Goal: Information Seeking & Learning: Learn about a topic

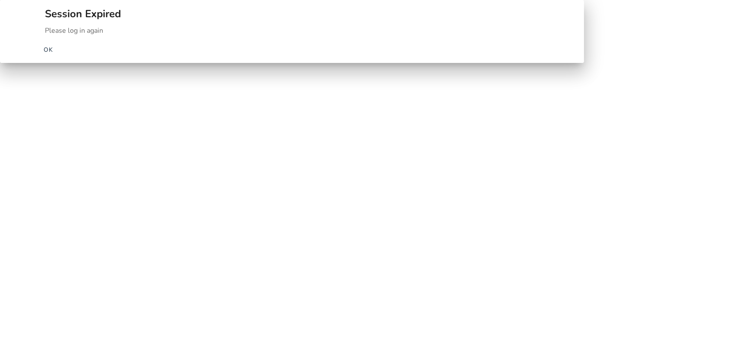
click at [54, 54] on span "OK" at bounding box center [49, 49] width 10 height 9
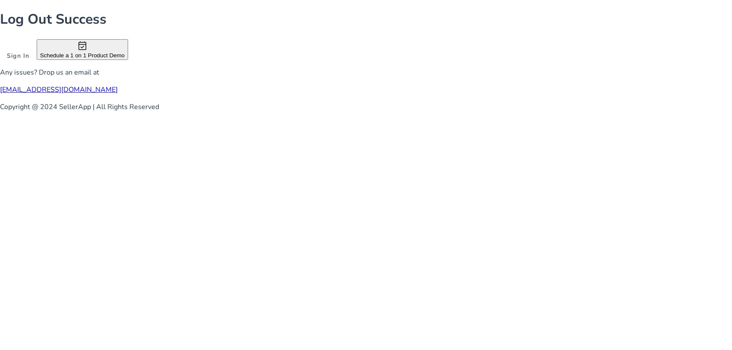
click at [37, 66] on span at bounding box center [18, 55] width 37 height 21
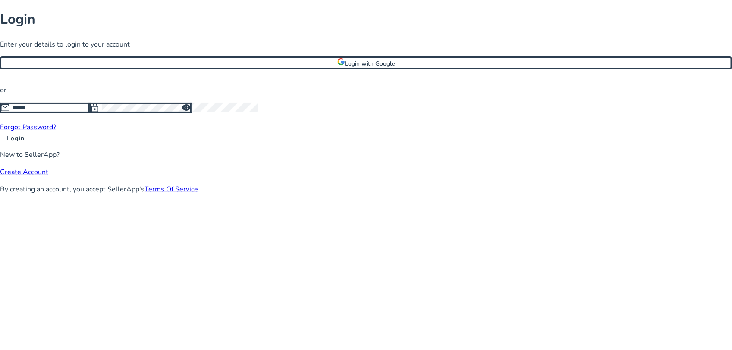
click at [90, 113] on input at bounding box center [51, 107] width 78 height 9
type input "**********"
click button "Login" at bounding box center [16, 138] width 32 height 9
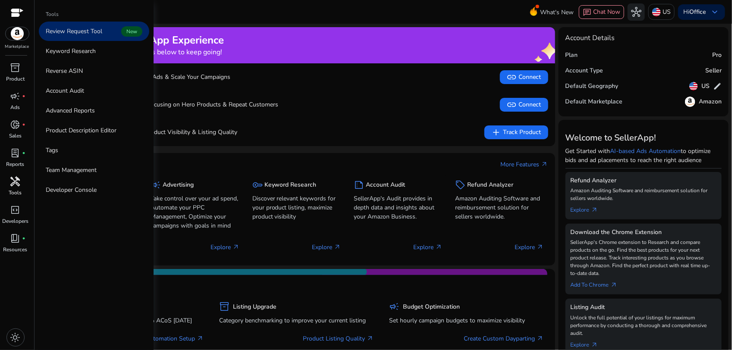
click at [14, 188] on div "handyman" at bounding box center [15, 182] width 24 height 14
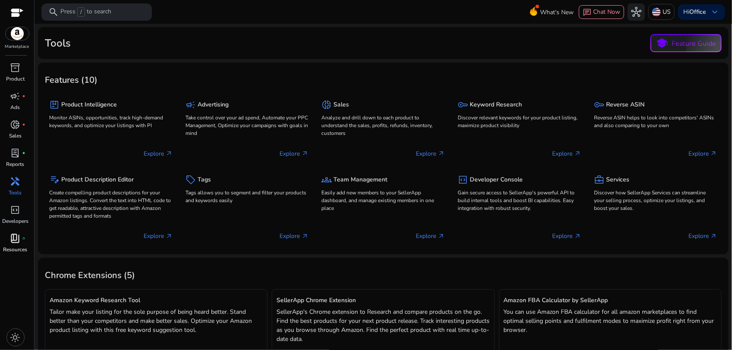
click at [14, 240] on span "book_4" at bounding box center [15, 238] width 10 height 10
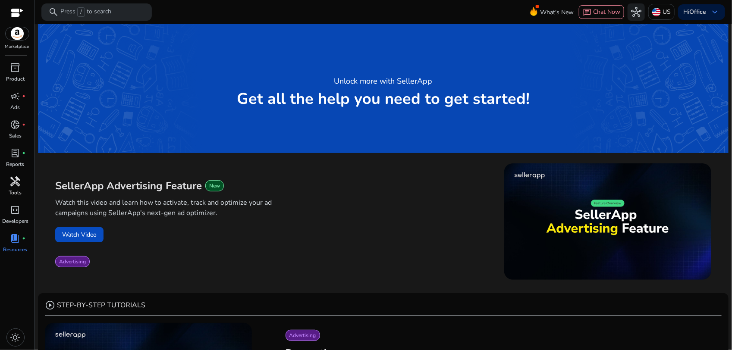
click at [20, 184] on span "handyman" at bounding box center [15, 182] width 10 height 10
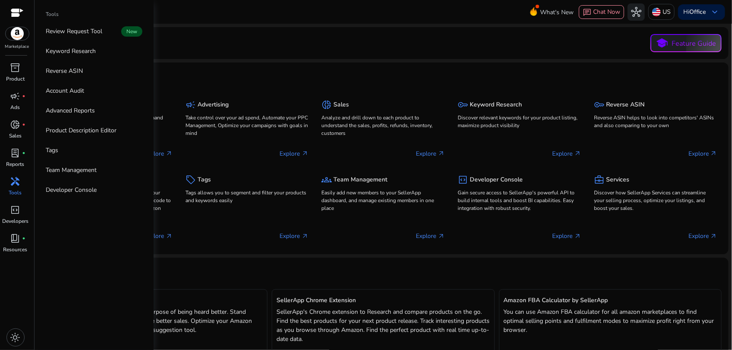
click at [65, 11] on div "Tools" at bounding box center [94, 15] width 110 height 11
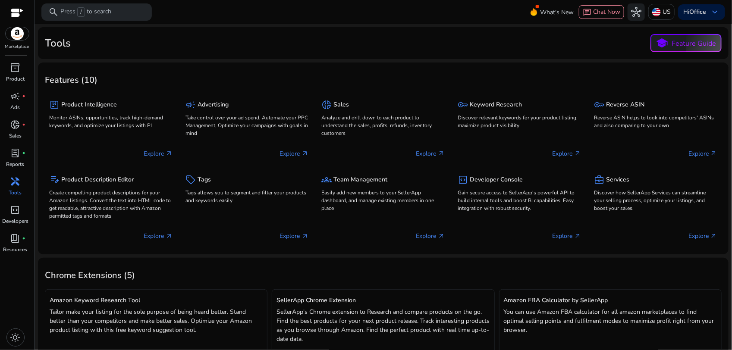
click at [199, 45] on div "Tools school Feature Guide" at bounding box center [383, 43] width 677 height 18
click at [114, 8] on div "search Press / to search" at bounding box center [96, 11] width 110 height 17
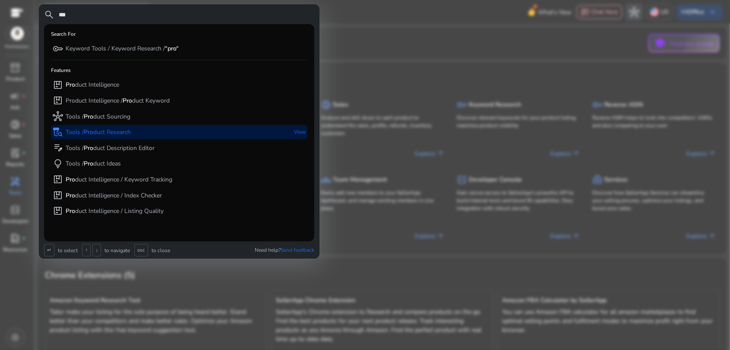
type input "***"
click at [298, 132] on p "View" at bounding box center [300, 132] width 12 height 14
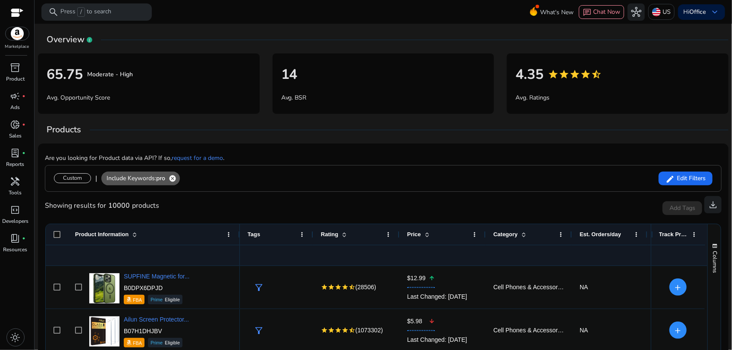
click at [174, 180] on mat-icon "cancel" at bounding box center [172, 179] width 15 height 8
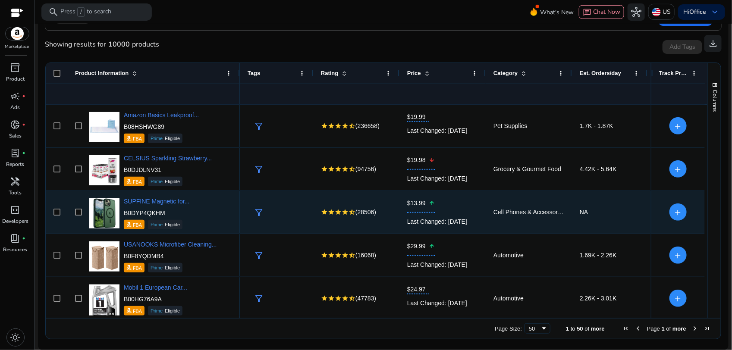
scroll to position [324, 0]
